Goal: Navigation & Orientation: Find specific page/section

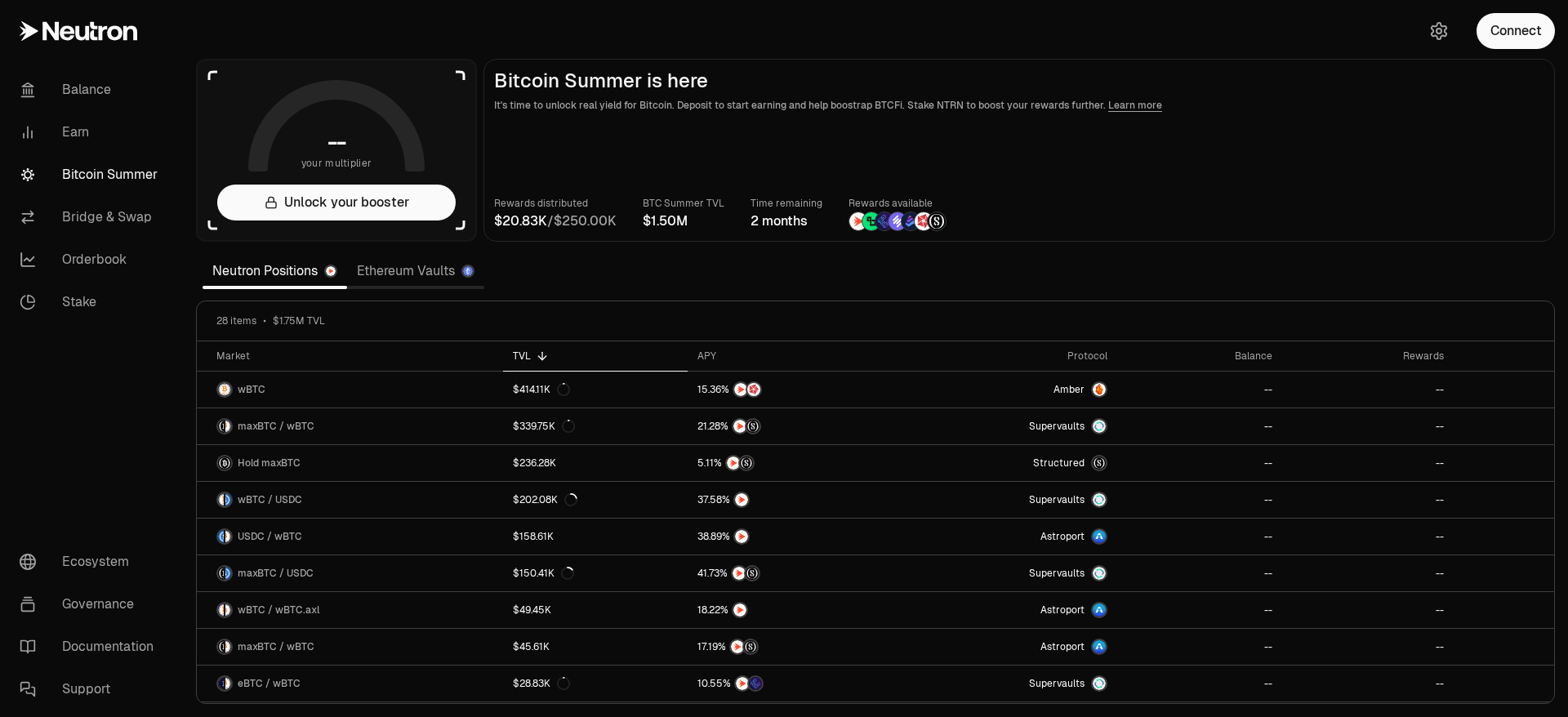
click at [398, 274] on link "Ethereum Vaults" at bounding box center [415, 271] width 137 height 32
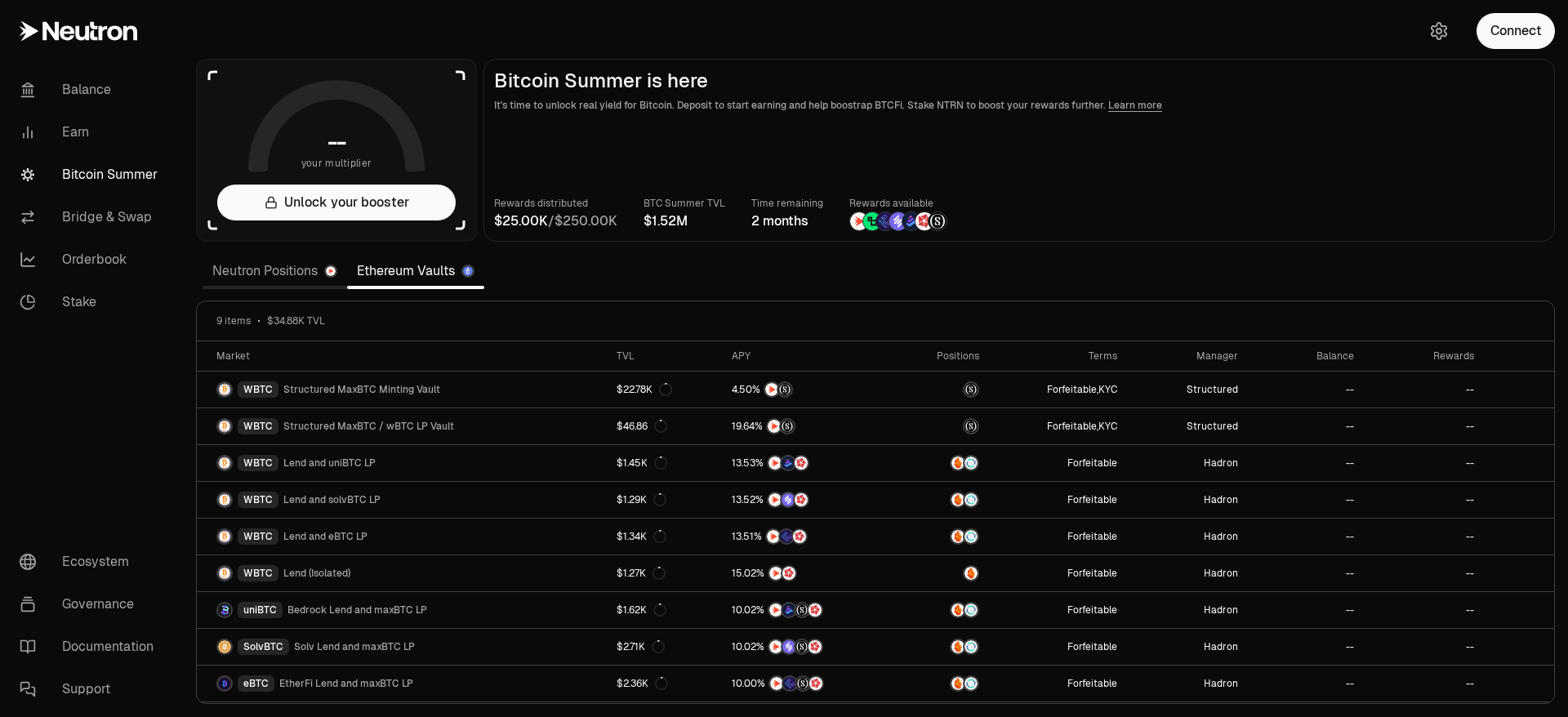
click at [270, 271] on link "Neutron Positions" at bounding box center [274, 271] width 145 height 32
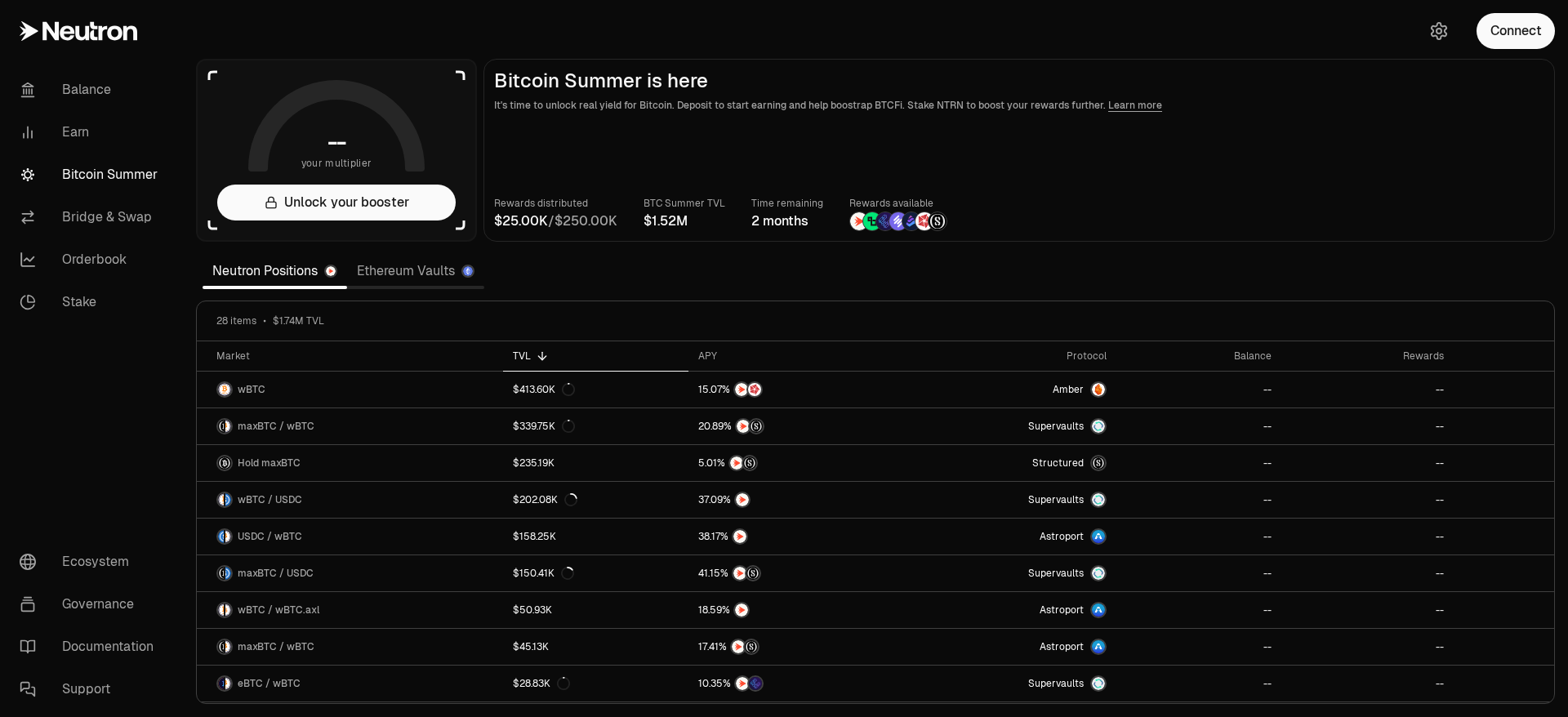
click at [410, 271] on link "Ethereum Vaults" at bounding box center [415, 271] width 137 height 32
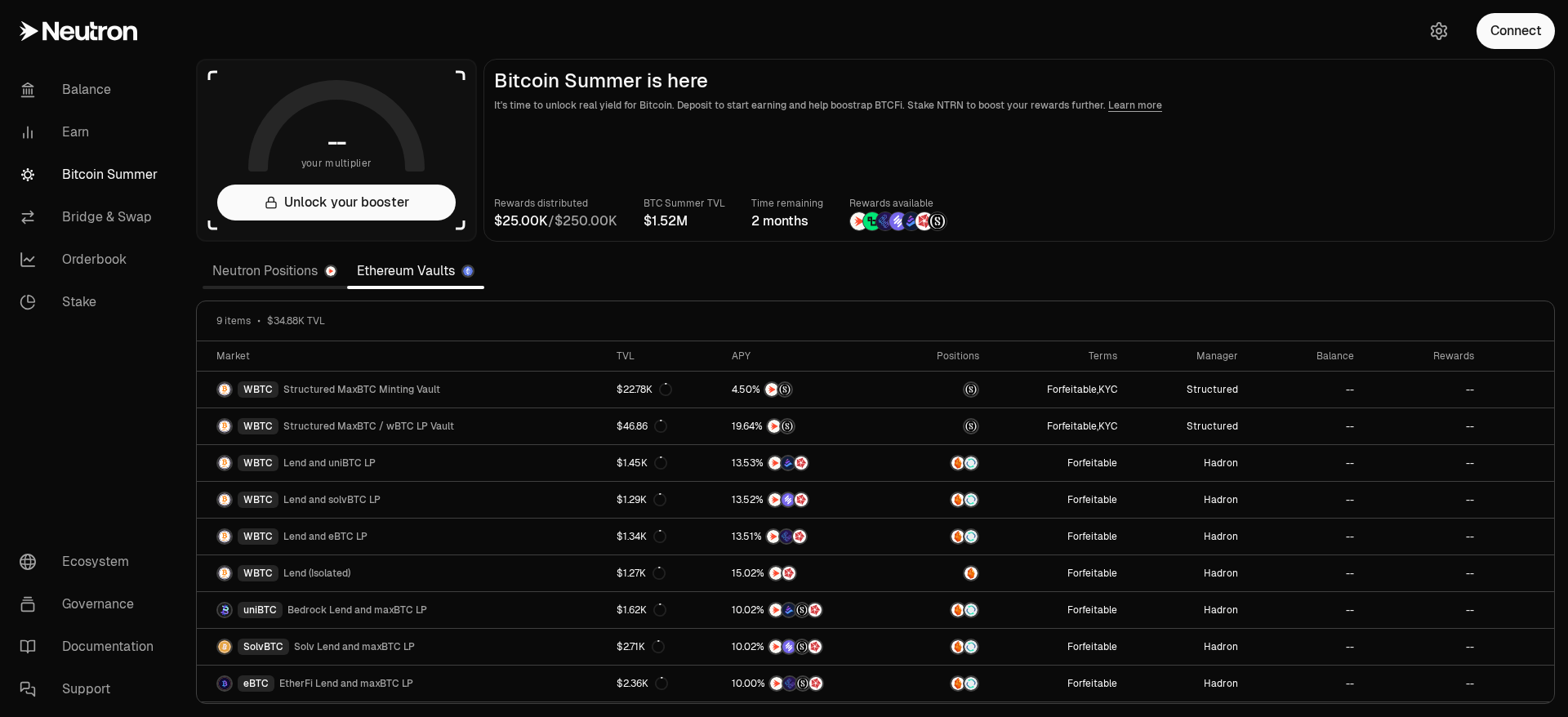
click at [285, 274] on link "Neutron Positions" at bounding box center [274, 271] width 145 height 32
